Goal: Information Seeking & Learning: Check status

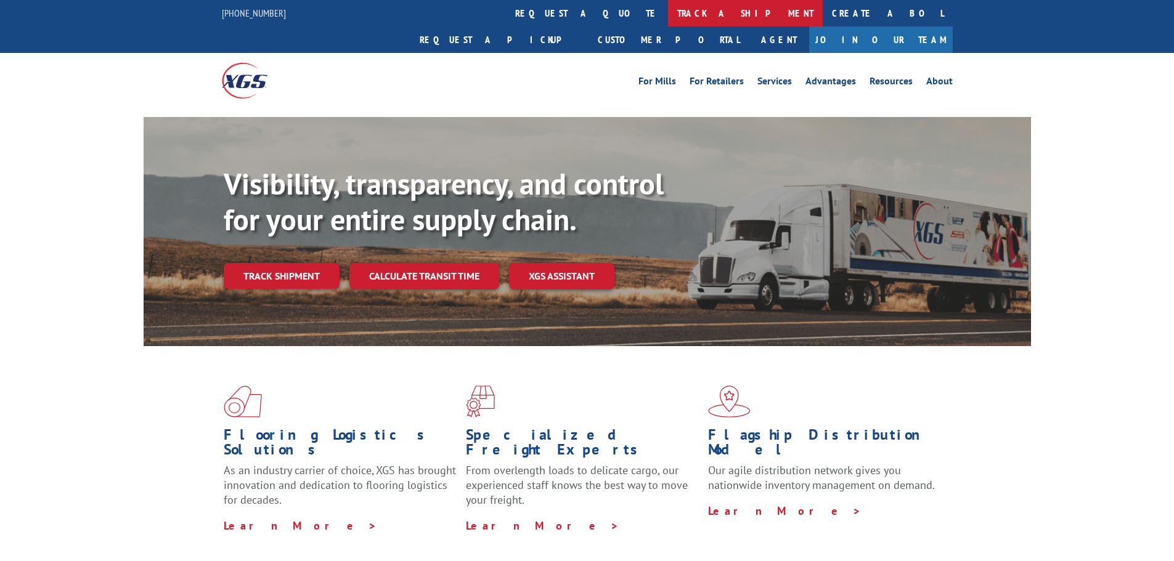
click at [668, 6] on link "track a shipment" at bounding box center [745, 13] width 155 height 27
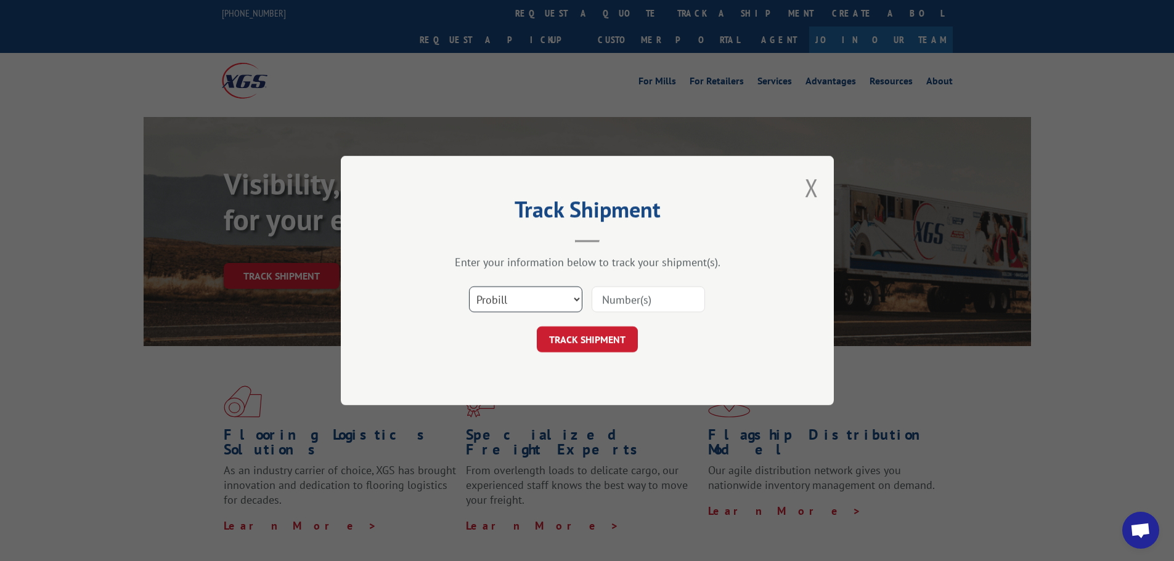
click at [514, 292] on select "Select category... Probill BOL PO" at bounding box center [525, 300] width 113 height 26
select select "po"
click at [469, 287] on select "Select category... Probill BOL PO" at bounding box center [525, 300] width 113 height 26
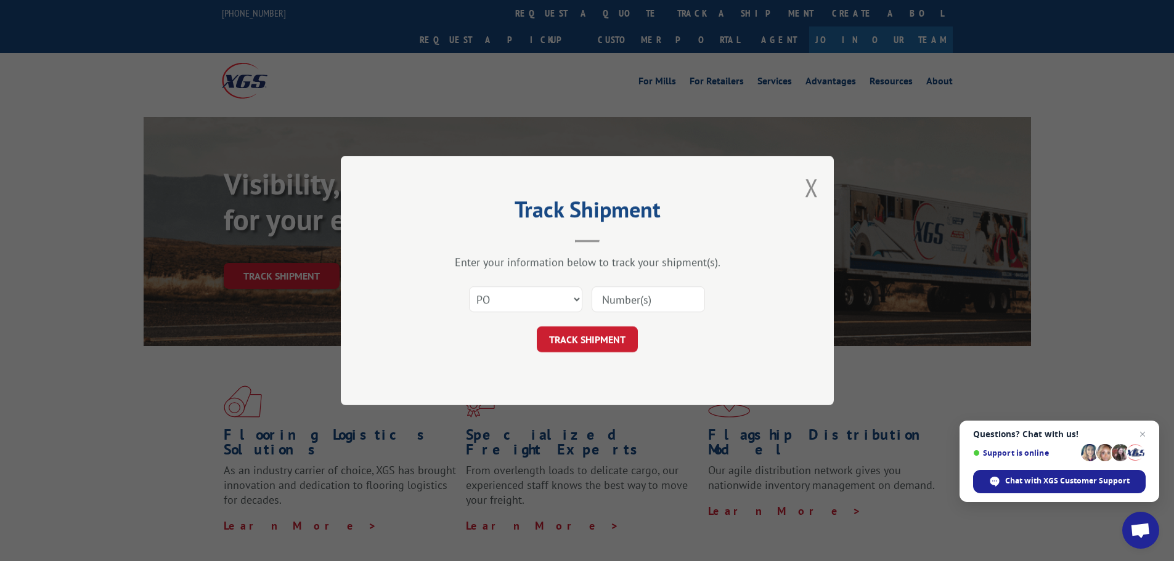
click at [641, 304] on input at bounding box center [648, 300] width 113 height 26
paste input "297447780"
type input "297447780"
drag, startPoint x: 608, startPoint y: 346, endPoint x: 603, endPoint y: 343, distance: 6.3
click at [608, 346] on button "TRACK SHIPMENT" at bounding box center [587, 340] width 101 height 26
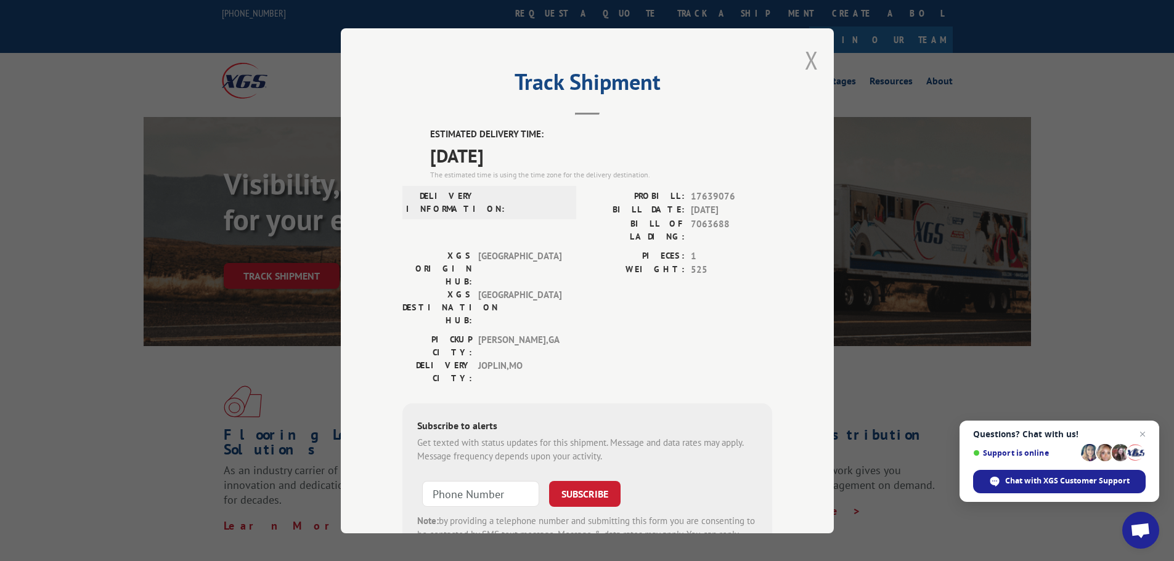
click at [806, 59] on button "Close modal" at bounding box center [812, 60] width 14 height 33
